Goal: Task Accomplishment & Management: Manage account settings

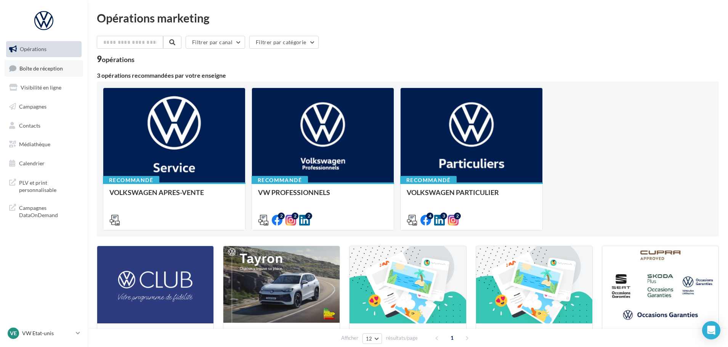
click at [37, 72] on link "Boîte de réception" at bounding box center [44, 68] width 79 height 16
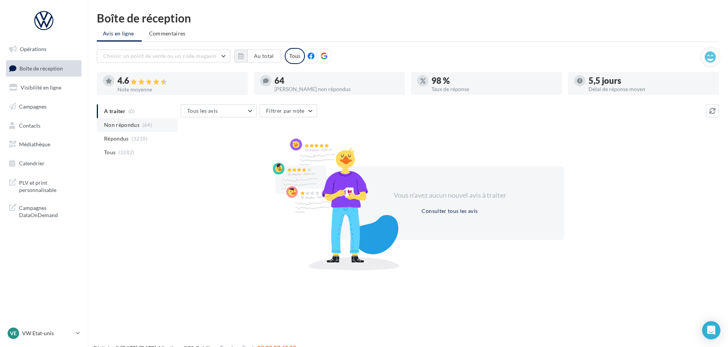
click at [130, 123] on span "Non répondus" at bounding box center [121, 125] width 35 height 8
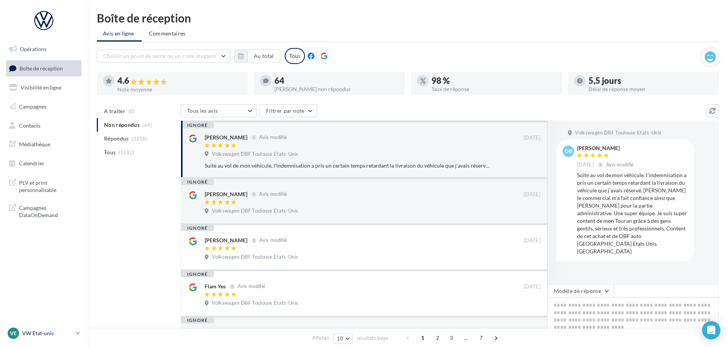
click at [53, 337] on div "VE VW Etat-unis vw-kear-31201" at bounding box center [40, 333] width 65 height 11
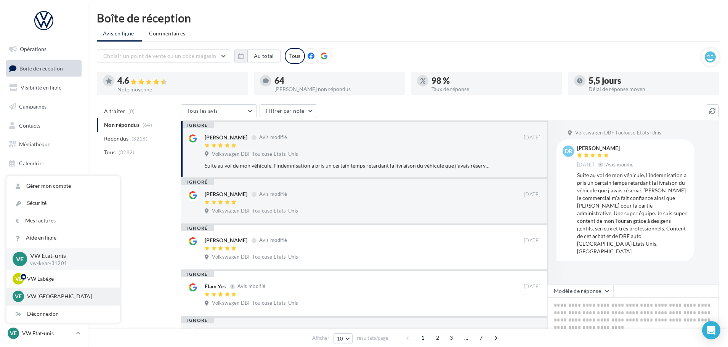
click at [50, 300] on p "VW [GEOGRAPHIC_DATA]" at bounding box center [69, 297] width 84 height 8
